Goal: Obtain resource: Download file/media

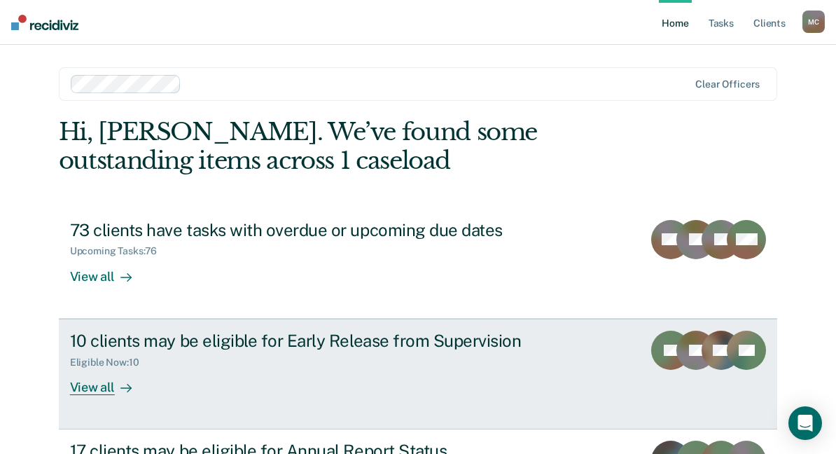
click at [413, 346] on link "10 clients may be eligible for Early Release from Supervision Eligible Now : 10…" at bounding box center [418, 373] width 719 height 111
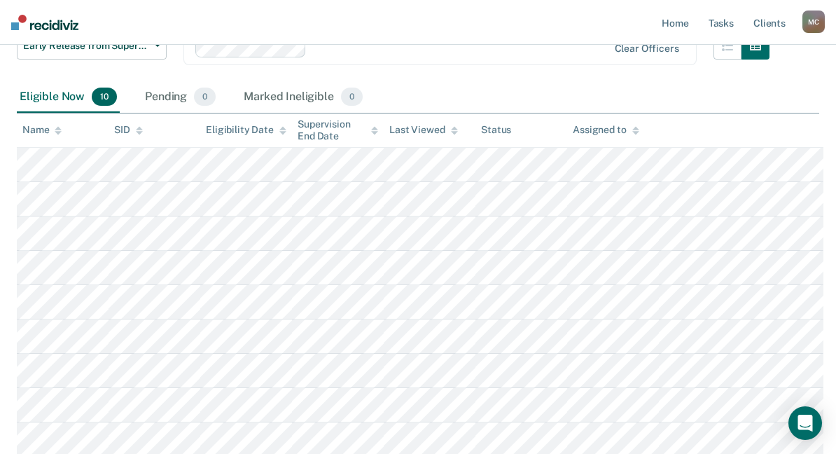
scroll to position [214, 0]
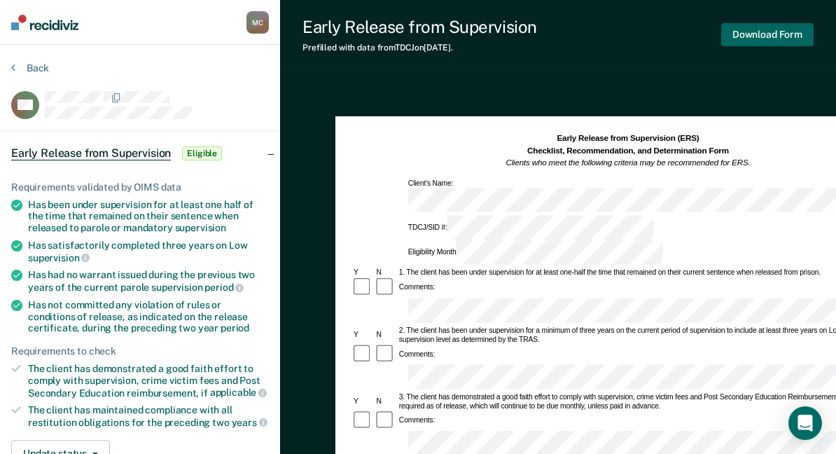
click at [755, 29] on button "Download Form" at bounding box center [767, 34] width 92 height 23
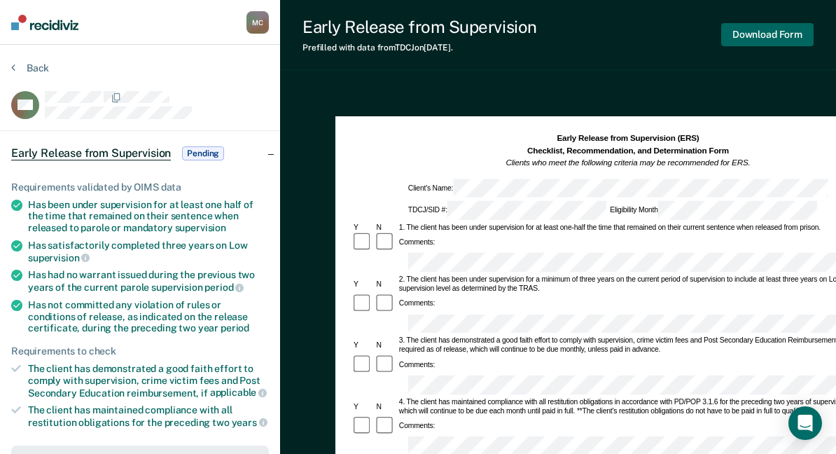
click at [780, 29] on button "Download Form" at bounding box center [767, 34] width 92 height 23
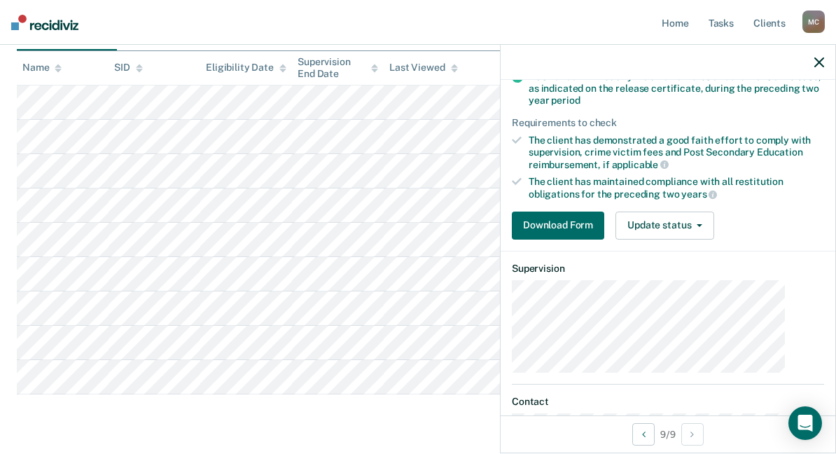
scroll to position [299, 0]
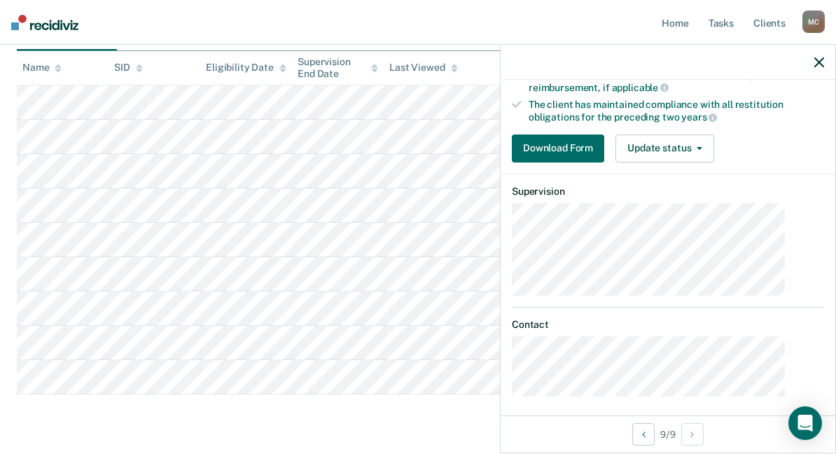
click at [346, 437] on main "Early Release from Supervision Supervision clients may be eligible for Early Re…" at bounding box center [418, 180] width 836 height 622
click at [604, 152] on button "Download Form" at bounding box center [558, 148] width 92 height 28
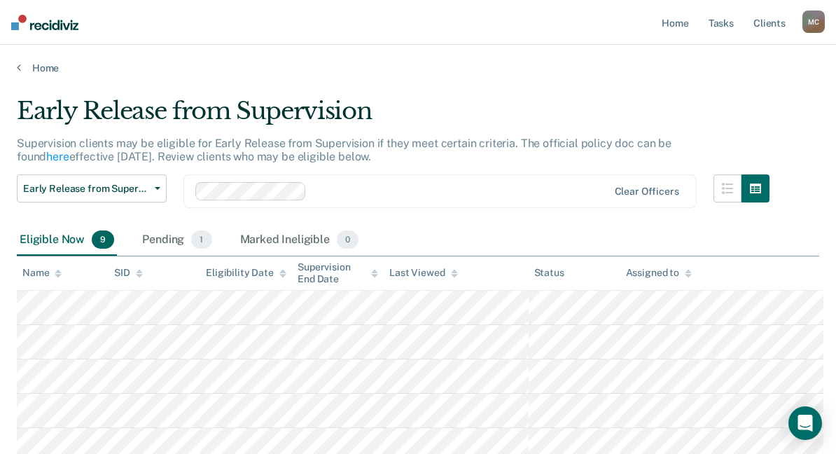
scroll to position [205, 0]
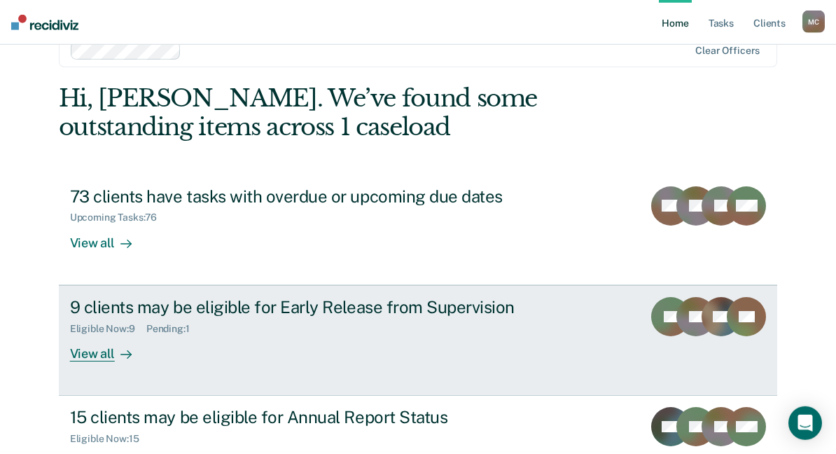
scroll to position [50, 0]
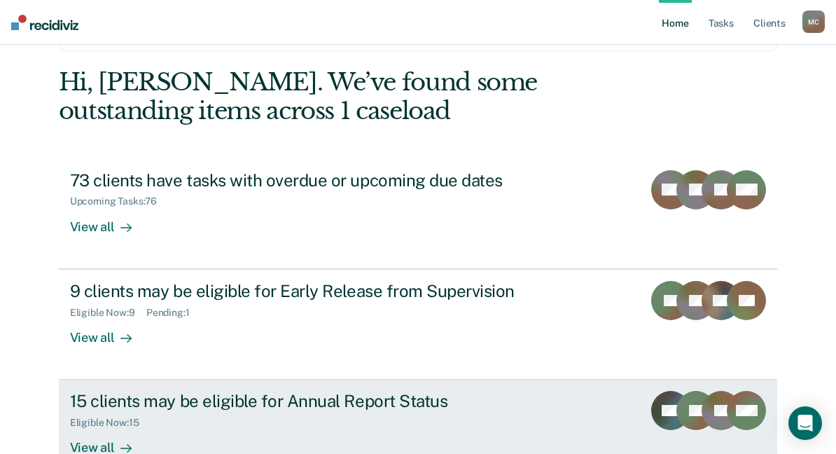
click at [293, 391] on div "15 clients may be eligible for Annual Report Status" at bounding box center [315, 401] width 491 height 20
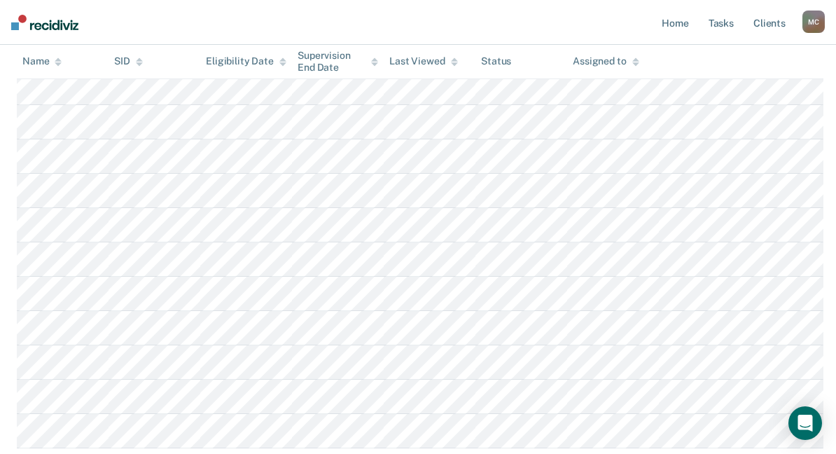
scroll to position [411, 0]
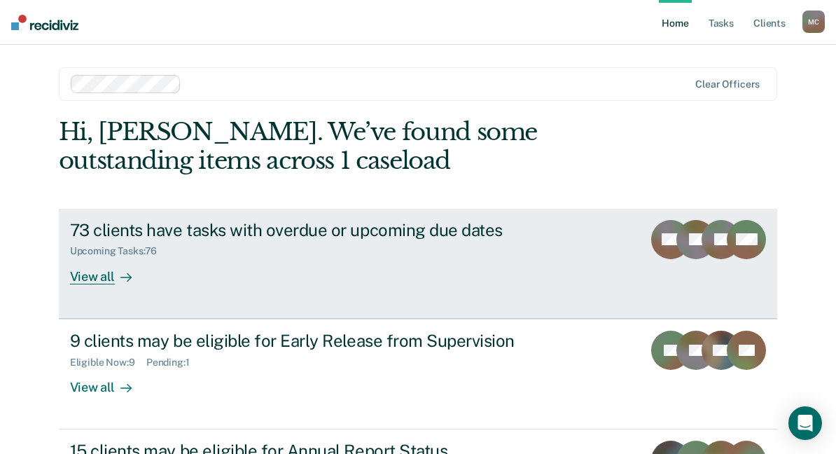
click at [351, 209] on link "73 clients have tasks with overdue or upcoming due dates Upcoming Tasks : 76 Vi…" at bounding box center [418, 264] width 719 height 110
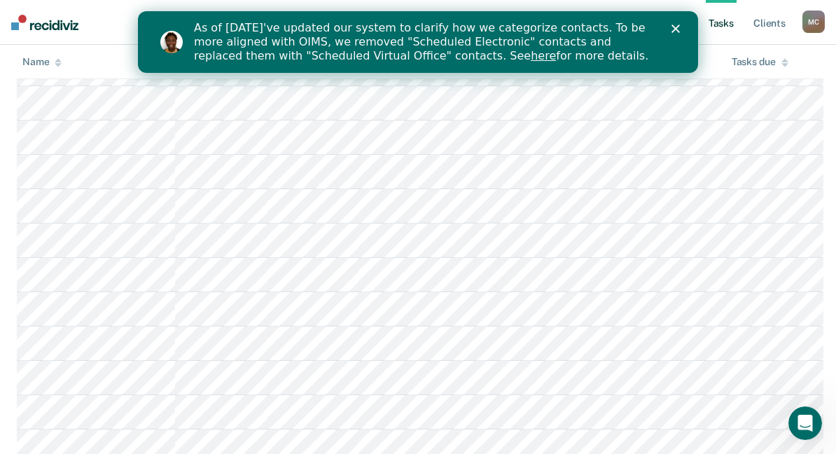
scroll to position [1000, 0]
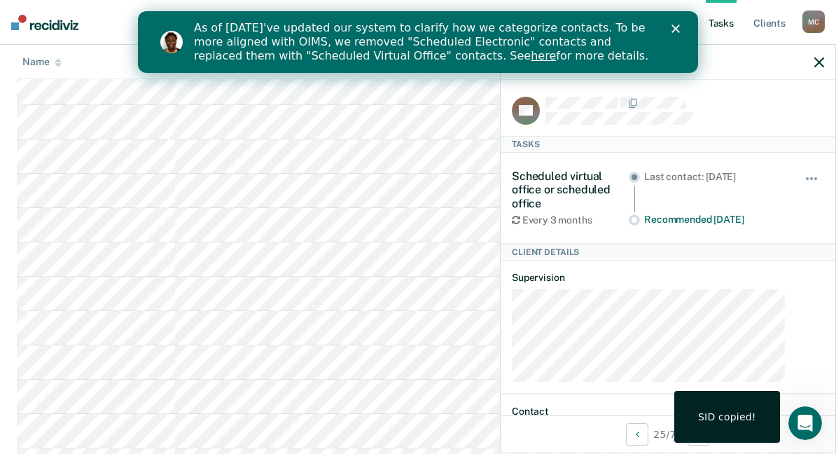
click at [671, 29] on div "As of [DATE]'ve updated our system to clarify how we categorize contacts. To be…" at bounding box center [435, 42] width 482 height 50
click at [673, 27] on polygon "Close" at bounding box center [675, 28] width 8 height 8
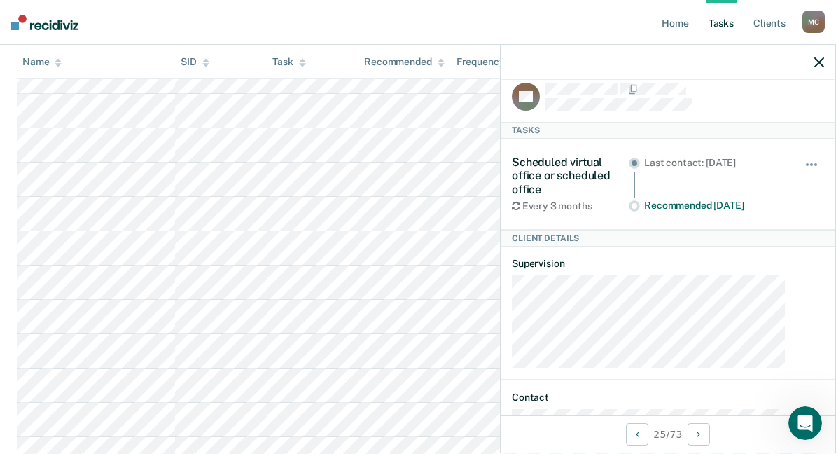
scroll to position [0, 0]
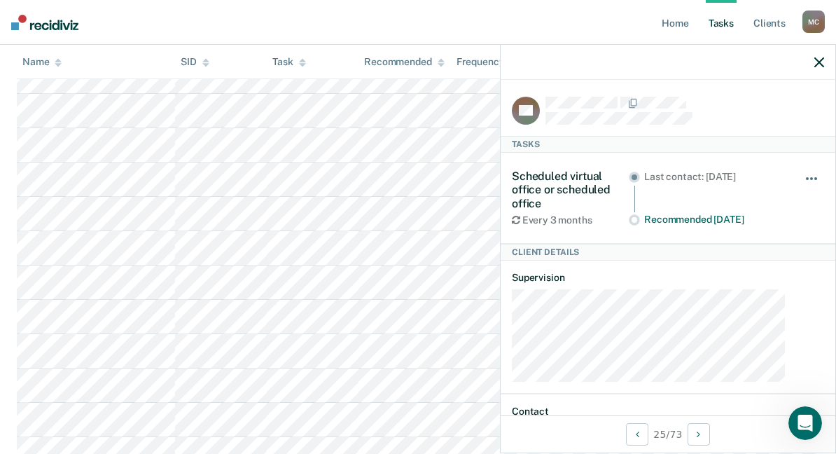
click at [810, 174] on button "button" at bounding box center [812, 185] width 24 height 22
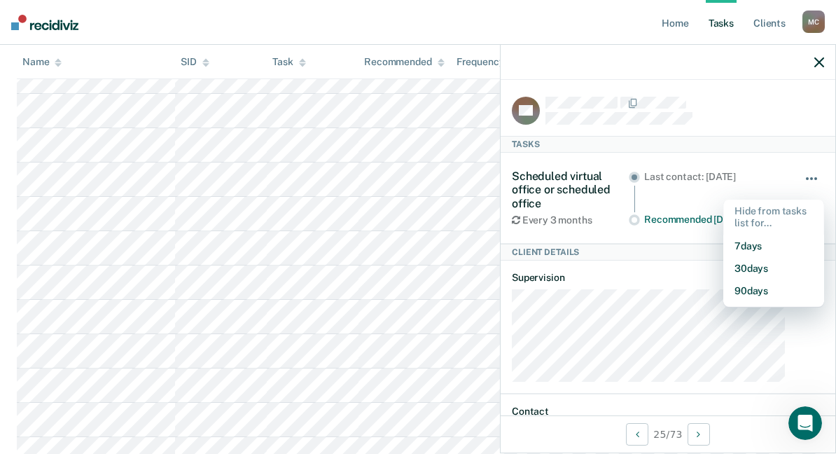
click at [810, 174] on button "button" at bounding box center [812, 185] width 24 height 22
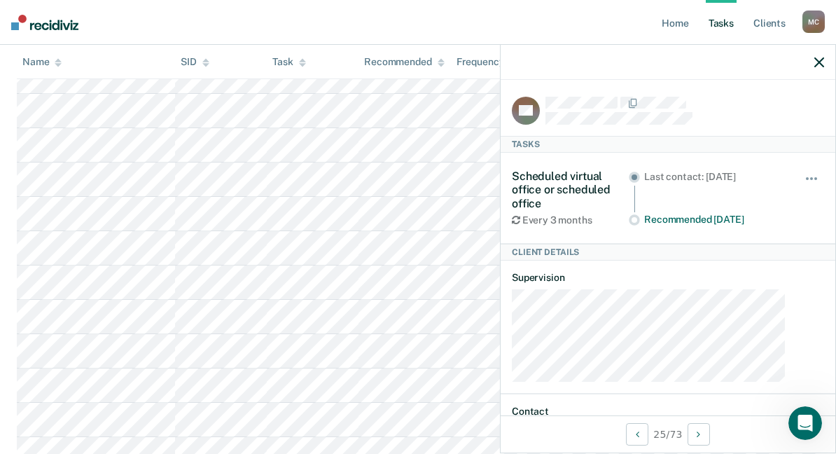
click at [356, 29] on nav "Home Tasks Client s [PERSON_NAME] M C Profile How it works Log Out" at bounding box center [418, 22] width 836 height 45
